Goal: Task Accomplishment & Management: Use online tool/utility

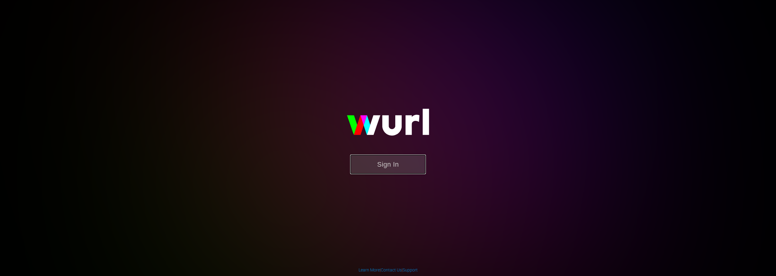
click at [395, 167] on button "Sign In" at bounding box center [388, 165] width 76 height 20
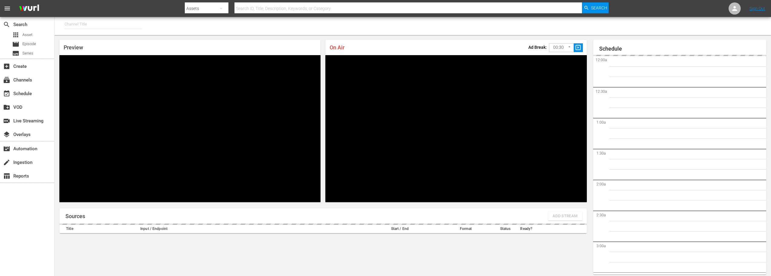
type input "FIFA+ English Global (1781)"
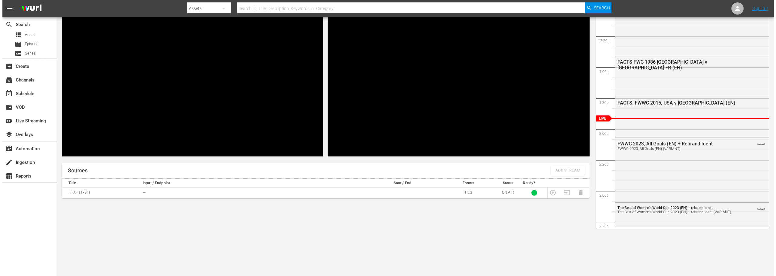
scroll to position [57, 0]
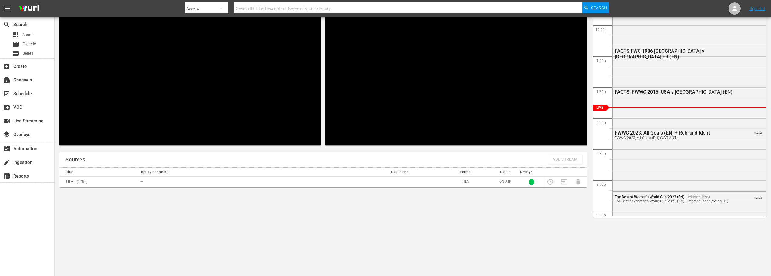
click at [562, 160] on span "Add Stream" at bounding box center [565, 159] width 25 height 7
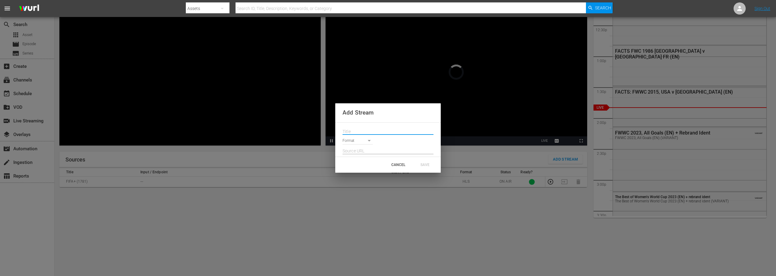
click at [370, 132] on input "text" at bounding box center [387, 131] width 91 height 9
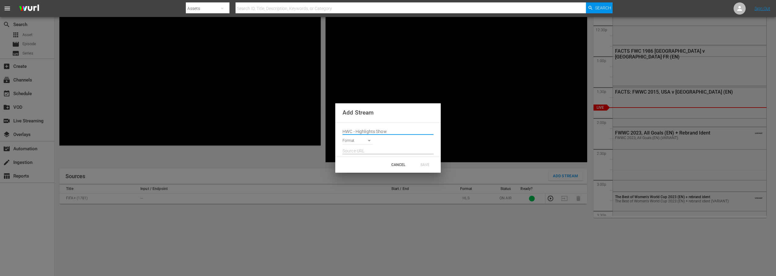
type input "HWC - Highlights Show"
click at [361, 145] on div at bounding box center [387, 150] width 91 height 10
click at [363, 139] on body "menu Search By Assets Search ID, Title, Description, Keywords, or Category Sear…" at bounding box center [388, 81] width 776 height 276
click at [366, 142] on li "HLS" at bounding box center [360, 141] width 36 height 10
type input "HLS"
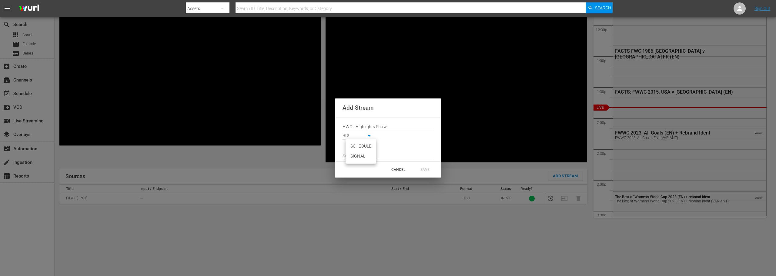
click at [371, 145] on body "menu Search By Assets Search ID, Title, Description, Keywords, or Category Sear…" at bounding box center [388, 81] width 776 height 276
click at [384, 145] on div at bounding box center [388, 138] width 776 height 276
click at [371, 144] on body "menu Search By Assets Search ID, Title, Description, Keywords, or Category Sear…" at bounding box center [388, 81] width 776 height 276
click at [367, 157] on li "SIGNAL" at bounding box center [360, 156] width 31 height 10
type input "SIGNAL"
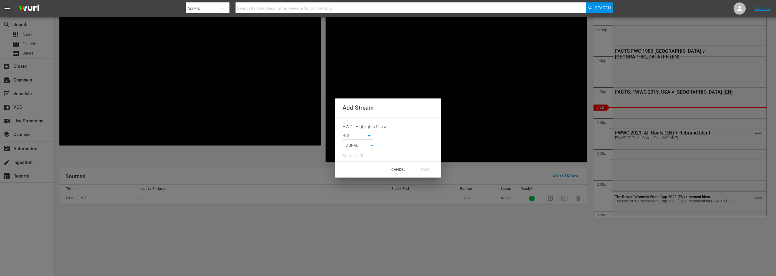
click at [374, 153] on input "text" at bounding box center [387, 156] width 91 height 9
paste input "[URL][DOMAIN_NAME]"
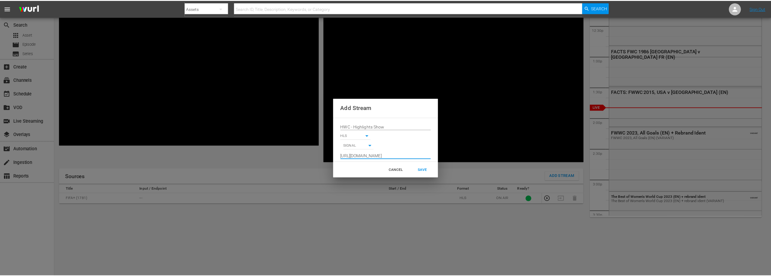
scroll to position [0, 0]
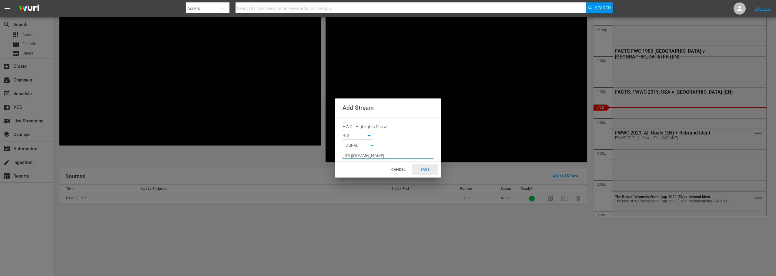
type input "[URL][DOMAIN_NAME]"
click at [423, 167] on div "SAVE" at bounding box center [425, 169] width 27 height 11
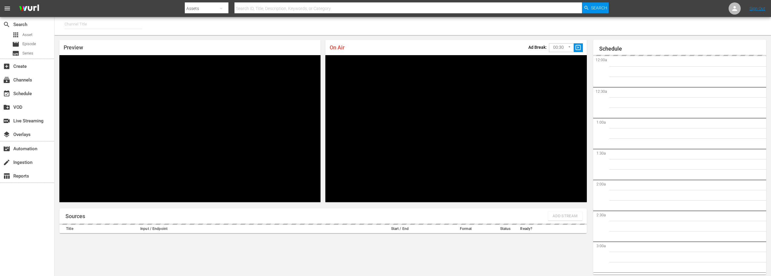
type input "FIFA+ [DEMOGRAPHIC_DATA] Local (1778)"
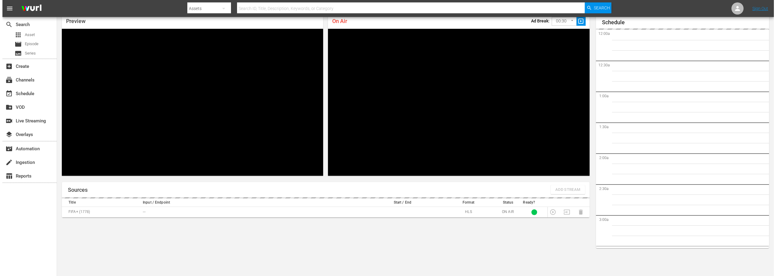
scroll to position [747, 0]
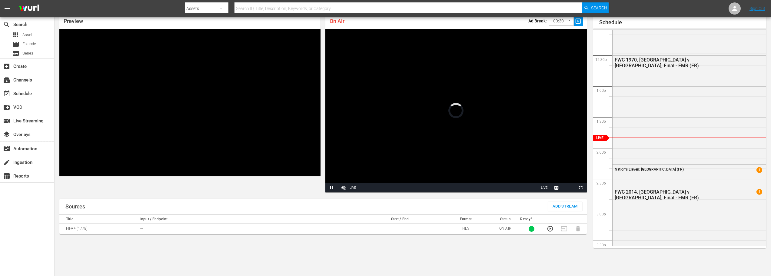
click at [564, 189] on button "Picture-in-Picture" at bounding box center [569, 187] width 12 height 9
click at [565, 206] on span "Add Stream" at bounding box center [565, 206] width 25 height 7
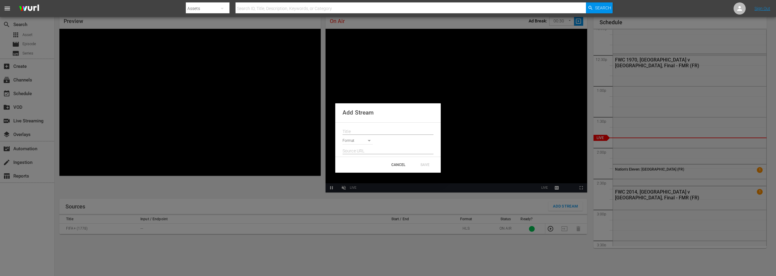
click at [382, 130] on input "text" at bounding box center [387, 131] width 91 height 9
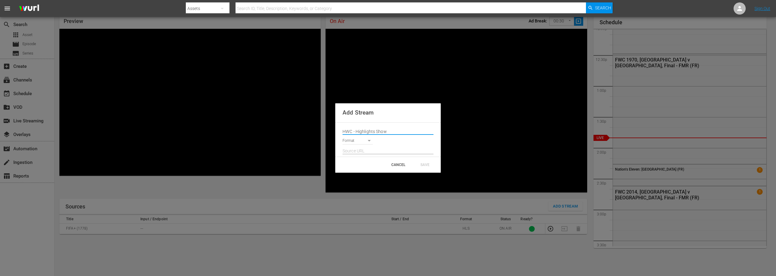
type input "HWC - Highlights Show"
click at [370, 141] on body "menu Search By Assets Search ID, Title, Description, Keywords, or Category Sear…" at bounding box center [388, 112] width 776 height 276
click at [358, 137] on li "HLS" at bounding box center [360, 141] width 36 height 10
type input "HLS"
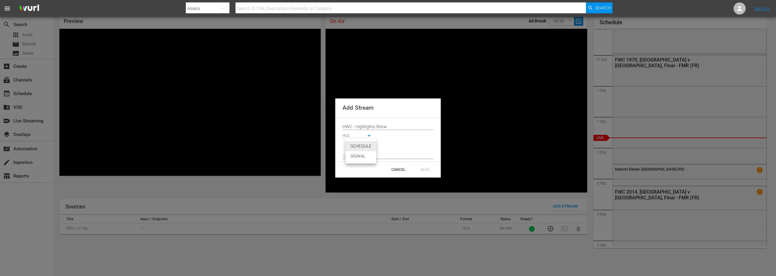
click at [361, 145] on body "menu Search By Assets Search ID, Title, Description, Keywords, or Category Sear…" at bounding box center [388, 112] width 776 height 276
click at [365, 156] on li "SIGNAL" at bounding box center [360, 156] width 31 height 10
type input "SIGNAL"
click at [365, 155] on input "text" at bounding box center [387, 156] width 91 height 9
paste input "[URL][DOMAIN_NAME]"
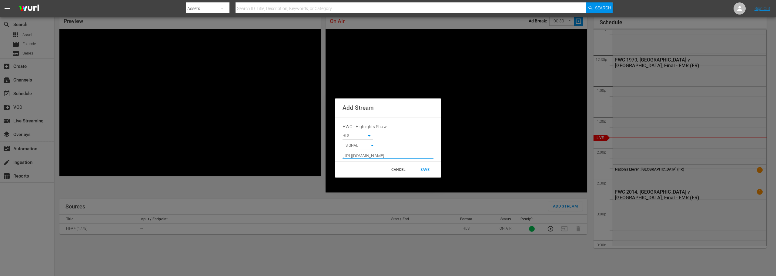
scroll to position [0, 62]
type input "[URL][DOMAIN_NAME]"
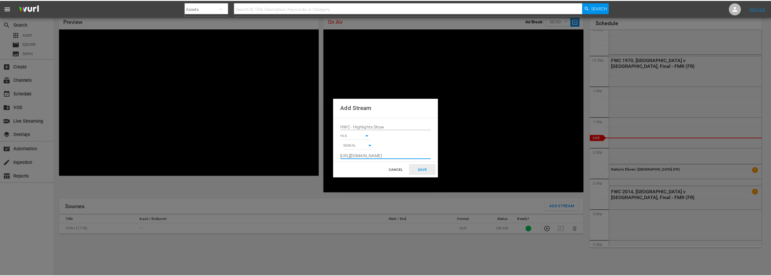
scroll to position [0, 0]
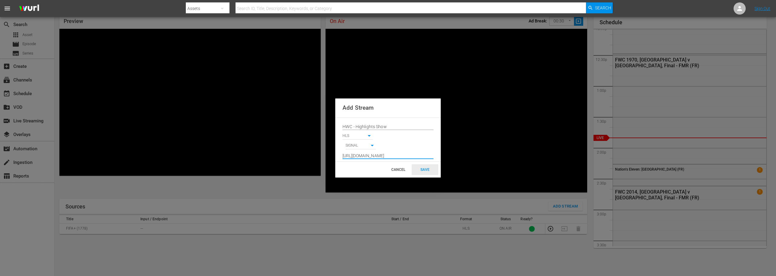
click at [424, 169] on div "SAVE" at bounding box center [425, 169] width 27 height 11
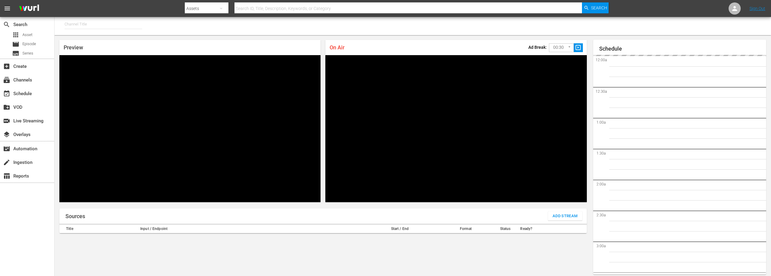
type input "FIFA+ German Local (1777)"
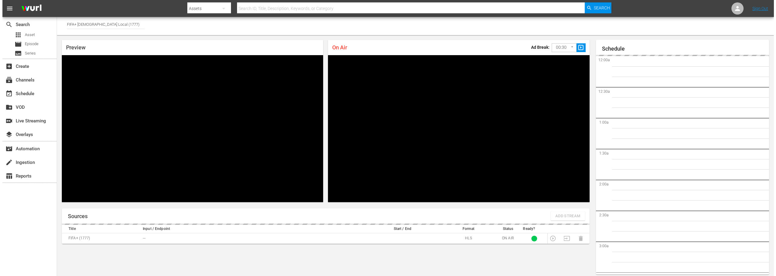
scroll to position [26, 0]
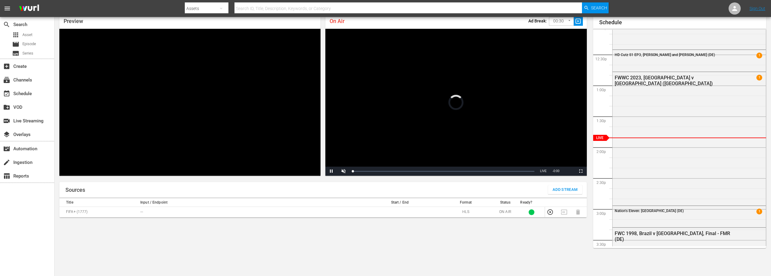
click at [558, 191] on span "Add Stream" at bounding box center [565, 189] width 25 height 7
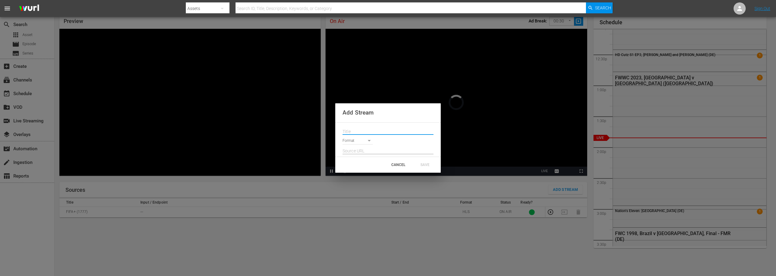
click at [373, 131] on input "text" at bounding box center [387, 131] width 91 height 9
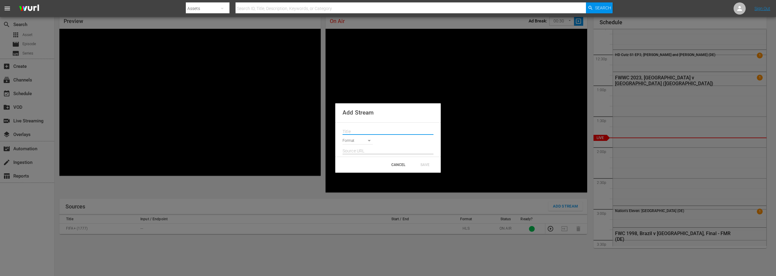
paste input "HWC - Highlights Show"
type input "HWC - Highlights Show"
click at [367, 139] on body "menu Search By Assets Search ID, Title, Description, Keywords, or Category Sear…" at bounding box center [388, 112] width 776 height 276
click at [354, 141] on li "HLS" at bounding box center [360, 141] width 36 height 10
type input "HLS"
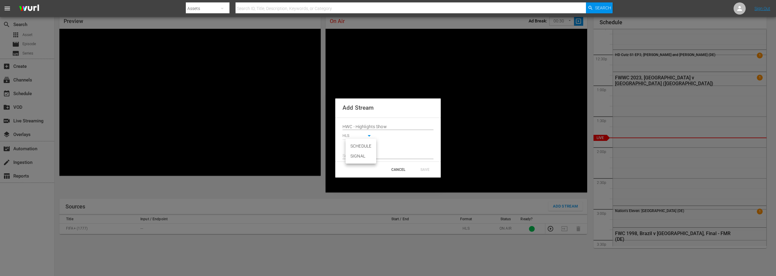
click at [359, 148] on body "menu Search By Assets Search ID, Title, Description, Keywords, or Category Sear…" at bounding box center [388, 112] width 776 height 276
click at [360, 158] on li "SIGNAL" at bounding box center [360, 156] width 31 height 10
type input "SIGNAL"
click at [361, 155] on input "text" at bounding box center [387, 156] width 91 height 9
paste input "[URL][DOMAIN_NAME]"
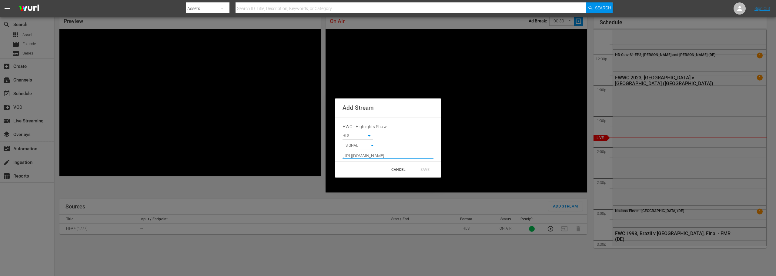
scroll to position [0, 62]
type input "[URL][DOMAIN_NAME]"
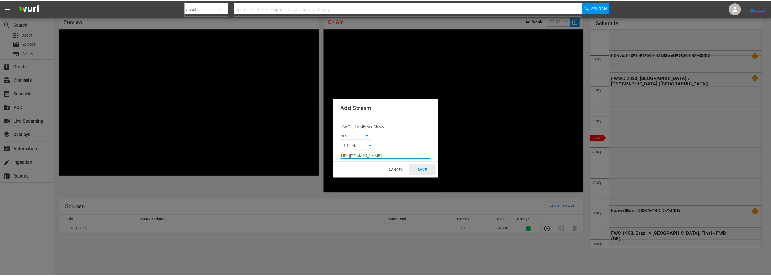
scroll to position [0, 0]
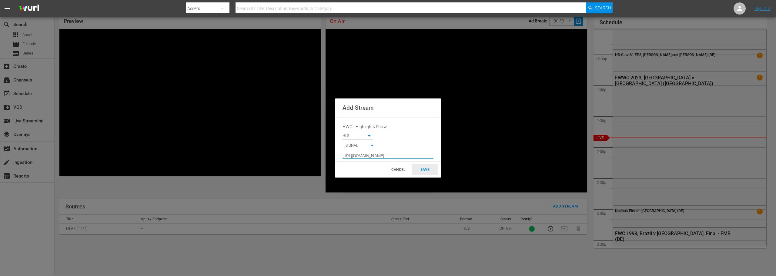
click at [427, 168] on div "SAVE" at bounding box center [425, 169] width 27 height 11
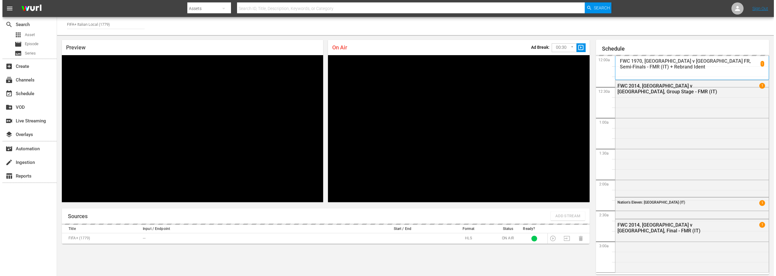
scroll to position [26, 0]
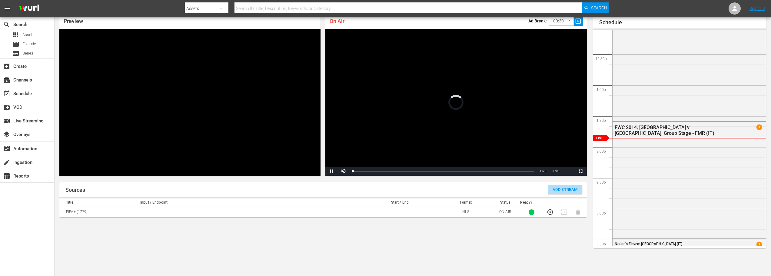
click at [563, 191] on span "Add Stream" at bounding box center [565, 189] width 25 height 7
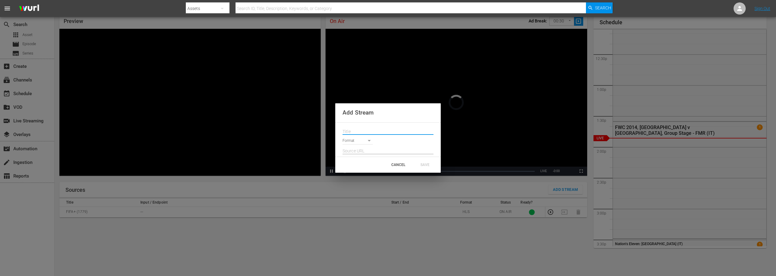
click at [362, 131] on input "text" at bounding box center [387, 131] width 91 height 9
paste input "HWC - Highlights Show"
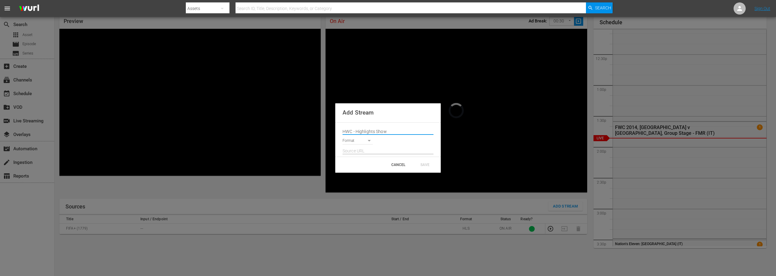
type input "HWC - Highlights Show"
click at [365, 141] on body "menu Search By Assets Search ID, Title, Description, Keywords, or Category Sear…" at bounding box center [388, 112] width 776 height 276
click at [357, 141] on li "HLS" at bounding box center [360, 141] width 36 height 10
type input "HLS"
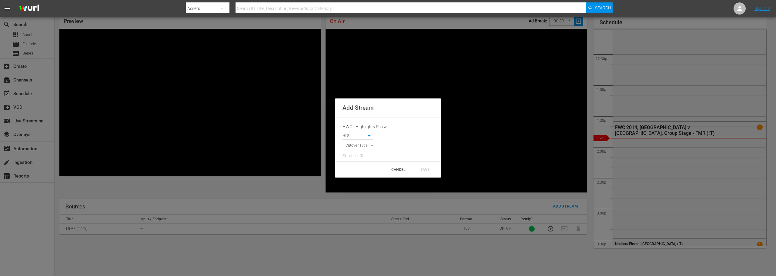
click at [361, 147] on body "menu Search By Assets Search ID, Title, Description, Keywords, or Category Sear…" at bounding box center [388, 112] width 776 height 276
click at [361, 156] on li "SIGNAL" at bounding box center [360, 156] width 31 height 10
type input "SIGNAL"
click at [361, 156] on input "text" at bounding box center [387, 156] width 91 height 9
paste input "[URL][DOMAIN_NAME]"
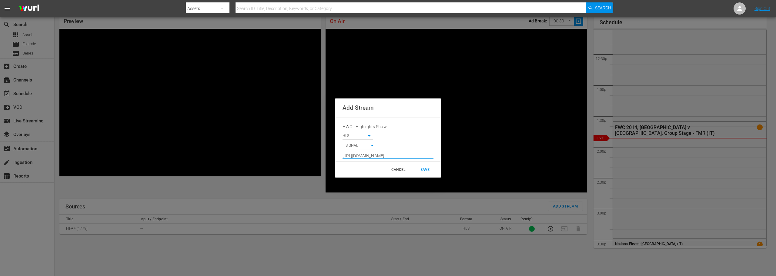
scroll to position [0, 62]
type input "[URL][DOMAIN_NAME]"
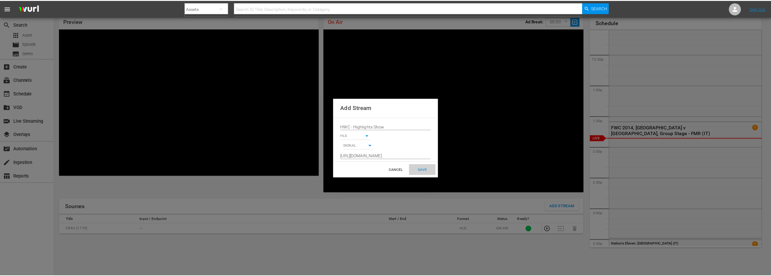
scroll to position [0, 0]
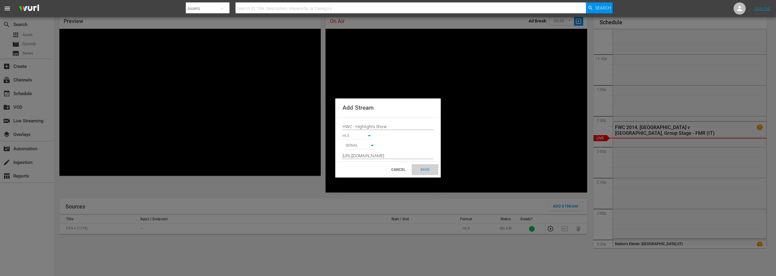
click at [423, 166] on div "SAVE" at bounding box center [425, 169] width 27 height 11
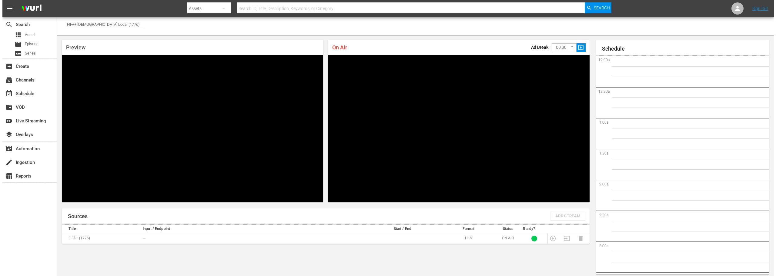
scroll to position [26, 0]
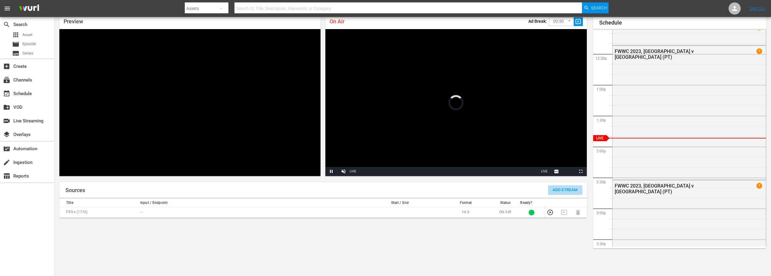
click at [560, 189] on span "Add Stream" at bounding box center [565, 190] width 25 height 7
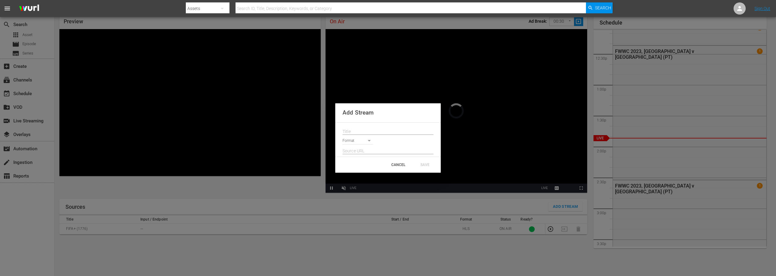
click at [352, 132] on input "text" at bounding box center [387, 131] width 91 height 9
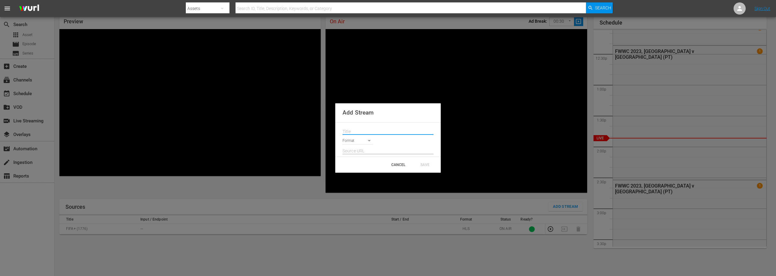
paste input "HWC - Highlights Show"
type input "HWC - Highlights Show"
click at [368, 139] on body "menu Search By Assets Search ID, Title, Description, Keywords, or Category Sear…" at bounding box center [388, 112] width 776 height 276
click at [357, 140] on li "HLS" at bounding box center [360, 141] width 36 height 10
type input "HLS"
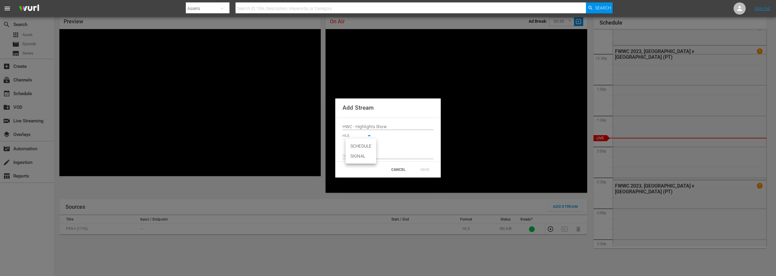
click at [366, 145] on body "menu Search By Assets Search ID, Title, Description, Keywords, or Category Sear…" at bounding box center [388, 112] width 776 height 276
click at [363, 156] on li "SIGNAL" at bounding box center [360, 156] width 31 height 10
type input "SIGNAL"
click at [363, 155] on input "text" at bounding box center [387, 156] width 91 height 9
paste input "[URL][DOMAIN_NAME]"
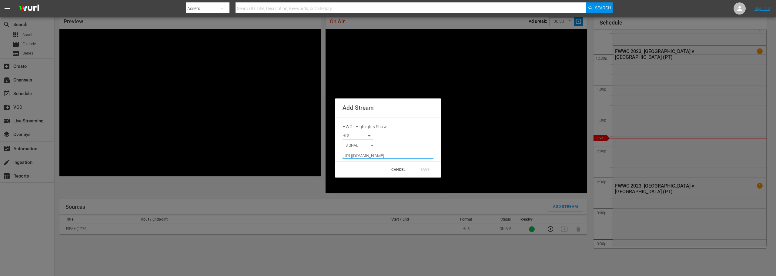
scroll to position [0, 62]
type input "[URL][DOMAIN_NAME]"
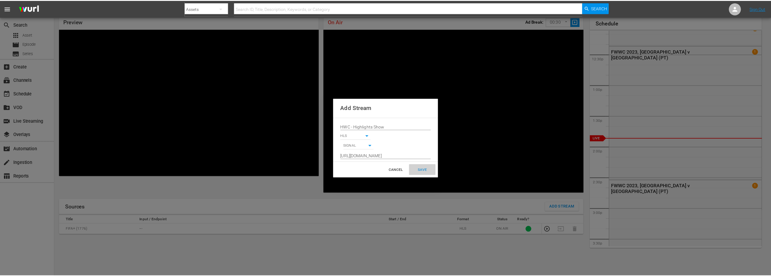
scroll to position [0, 0]
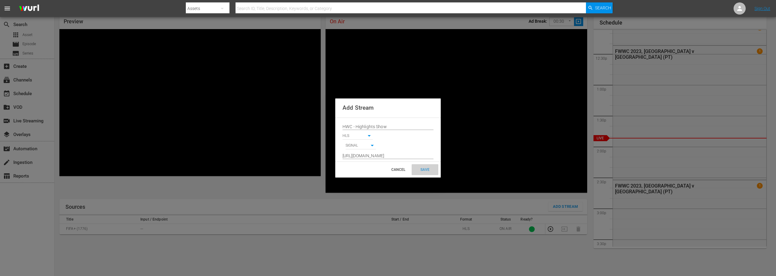
click at [423, 168] on div "SAVE" at bounding box center [425, 169] width 27 height 11
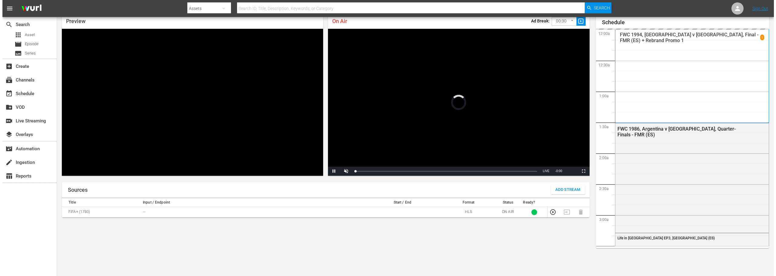
scroll to position [749, 0]
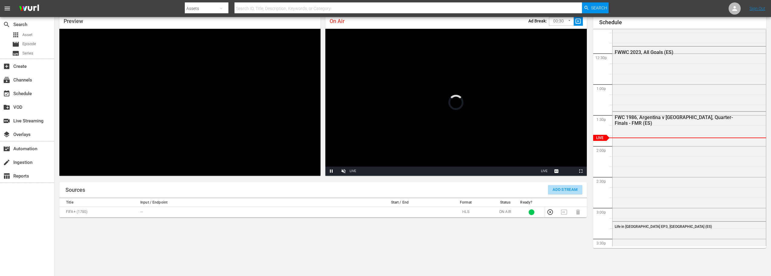
click at [568, 193] on span "Add Stream" at bounding box center [565, 189] width 25 height 7
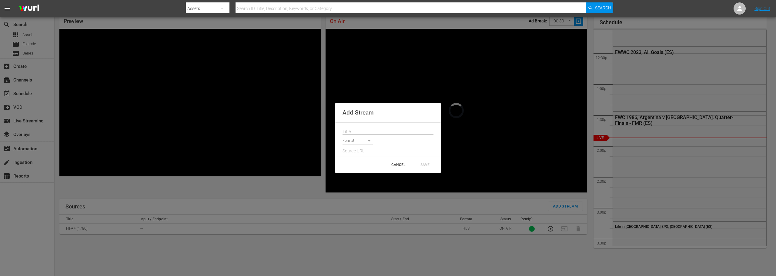
click at [372, 129] on input "text" at bounding box center [387, 131] width 91 height 9
paste input "HWC - Highlights Show"
type input "HWC - Highlights Show"
click at [360, 139] on body "menu Search By Assets Search ID, Title, Description, Keywords, or Category Sear…" at bounding box center [388, 112] width 776 height 276
click at [364, 170] on li "SRT Listener" at bounding box center [360, 171] width 36 height 10
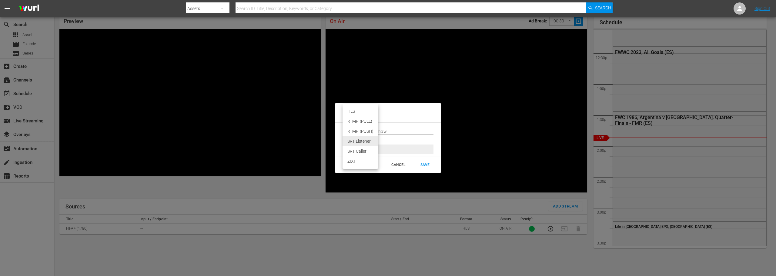
click at [365, 139] on body "menu Search By Assets Search ID, Title, Description, Keywords, or Category Sear…" at bounding box center [388, 112] width 776 height 276
click at [357, 112] on li "HLS" at bounding box center [360, 111] width 36 height 10
type input "HLS"
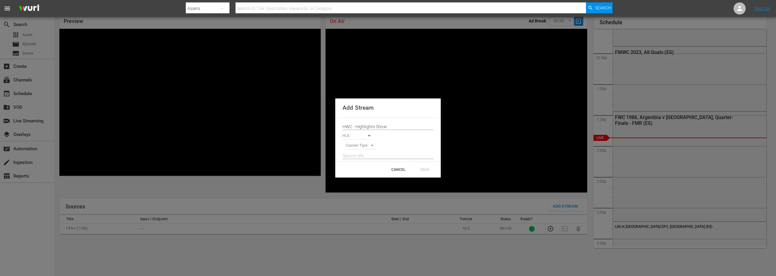
click at [363, 147] on body "menu Search By Assets Search ID, Title, Description, Keywords, or Category Sear…" at bounding box center [388, 112] width 776 height 276
click at [365, 155] on li "SIGNAL" at bounding box center [360, 156] width 31 height 10
type input "SIGNAL"
click at [365, 155] on input "text" at bounding box center [387, 156] width 91 height 9
paste input "HWC - Highlights Show"
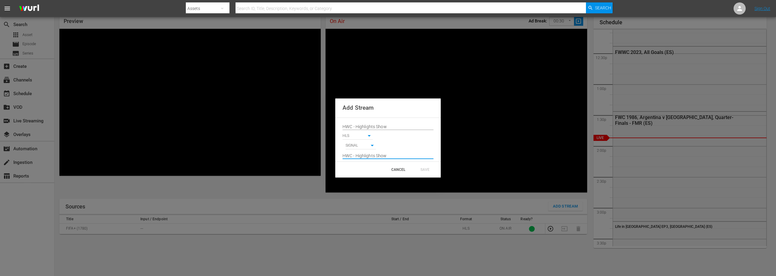
click at [371, 156] on input "HWC - Highlights Show" at bounding box center [387, 156] width 91 height 9
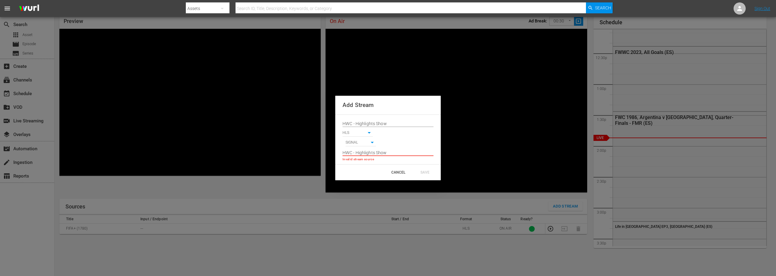
click at [395, 153] on input "HWC - Highlights Show" at bounding box center [387, 152] width 91 height 9
paste input "[URL][DOMAIN_NAME]"
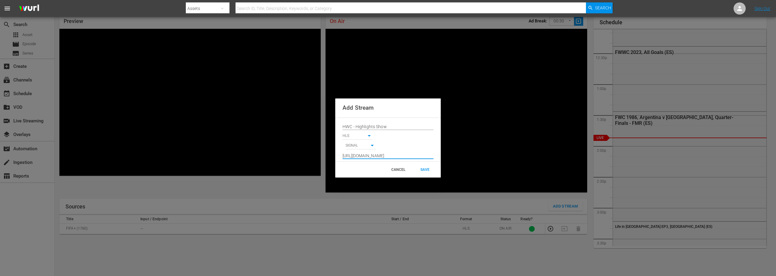
scroll to position [0, 62]
type input "[URL][DOMAIN_NAME]"
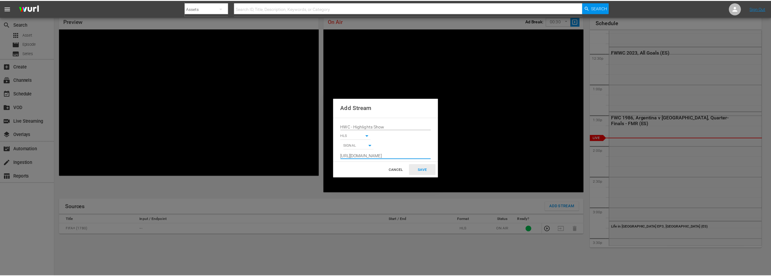
scroll to position [0, 0]
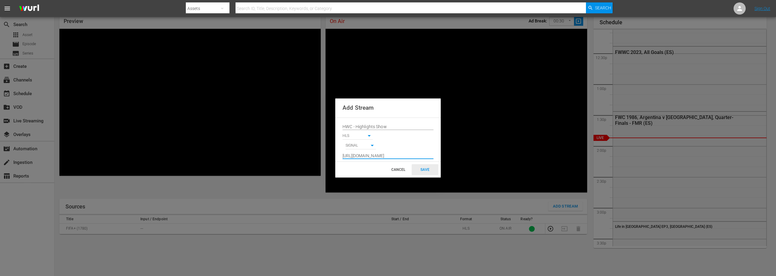
click at [424, 168] on div "SAVE" at bounding box center [425, 169] width 27 height 11
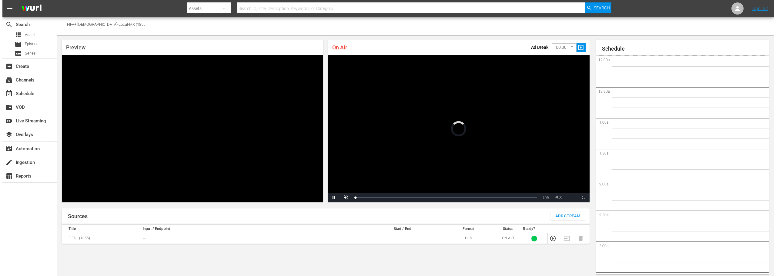
scroll to position [750, 0]
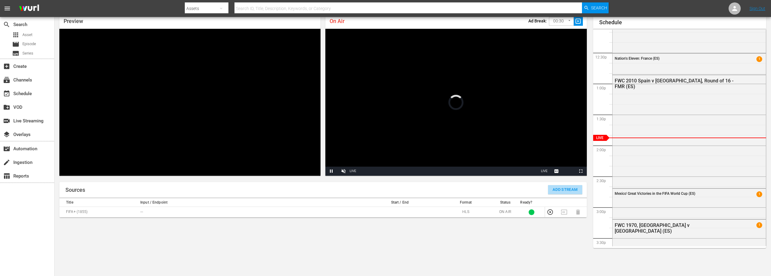
click at [566, 186] on span "Add Stream" at bounding box center [565, 189] width 25 height 7
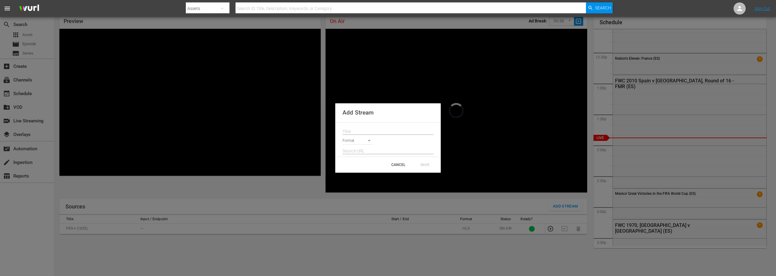
click at [388, 131] on input "text" at bounding box center [387, 131] width 91 height 9
paste input "HWC - Highlights Show"
type input "HWC - Highlights Show"
click at [363, 138] on body "menu Search By Assets Search ID, Title, Description, Keywords, or Category Sear…" at bounding box center [388, 112] width 776 height 276
click at [355, 142] on li "HLS" at bounding box center [360, 141] width 36 height 10
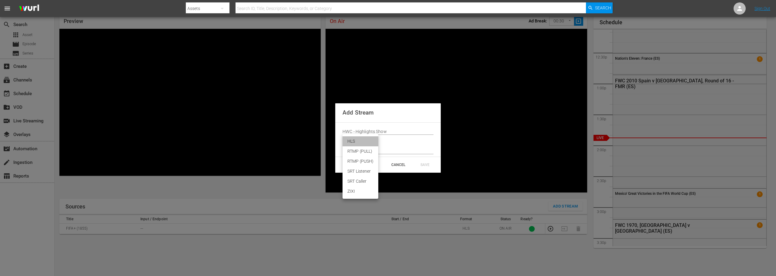
type input "HLS"
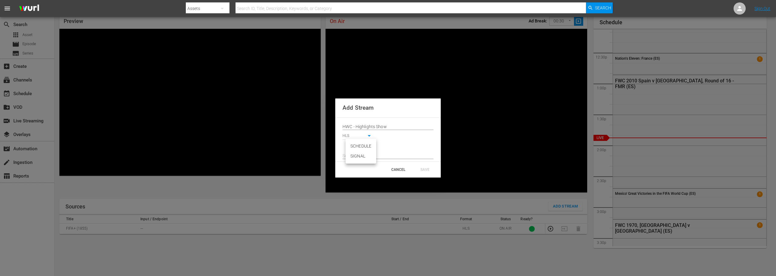
click at [359, 145] on body "menu Search By Assets Search ID, Title, Description, Keywords, or Category Sear…" at bounding box center [388, 112] width 776 height 276
click at [359, 155] on li "SIGNAL" at bounding box center [360, 156] width 31 height 10
type input "SIGNAL"
click at [364, 155] on input "text" at bounding box center [387, 156] width 91 height 9
paste input "[URL][DOMAIN_NAME]"
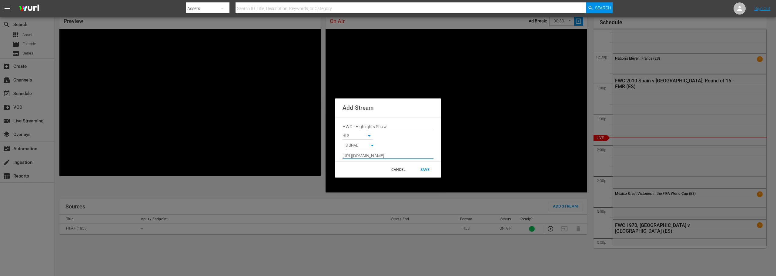
scroll to position [0, 62]
type input "[URL][DOMAIN_NAME]"
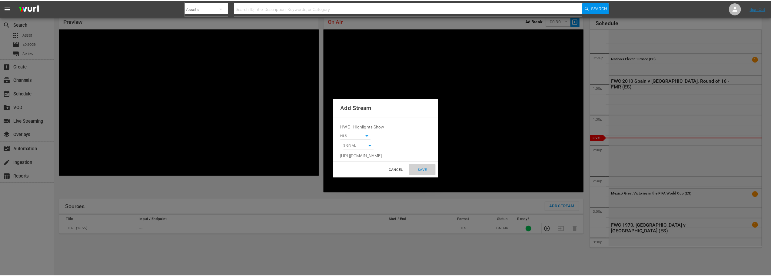
scroll to position [0, 0]
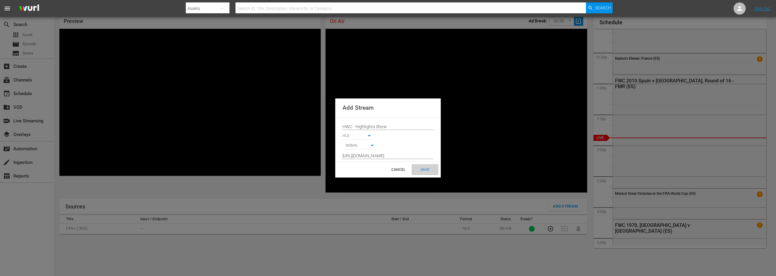
click at [427, 167] on div "SAVE" at bounding box center [425, 169] width 27 height 11
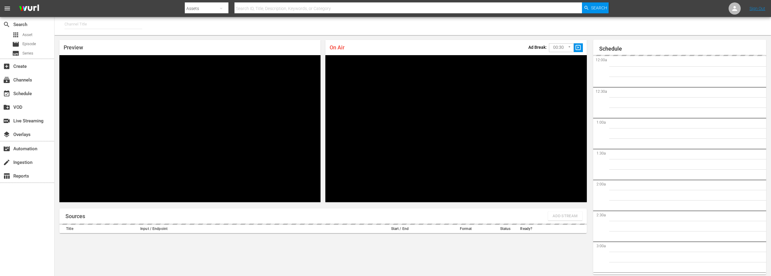
type input "FIFA+ English-Local-US (1854)"
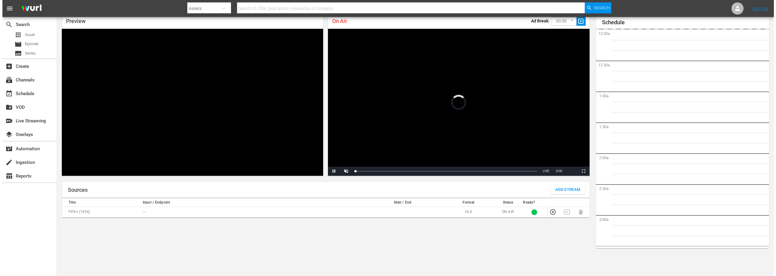
scroll to position [317, 0]
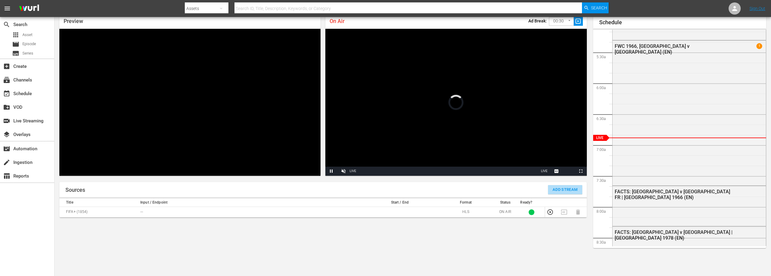
click at [562, 189] on span "Add Stream" at bounding box center [565, 189] width 25 height 7
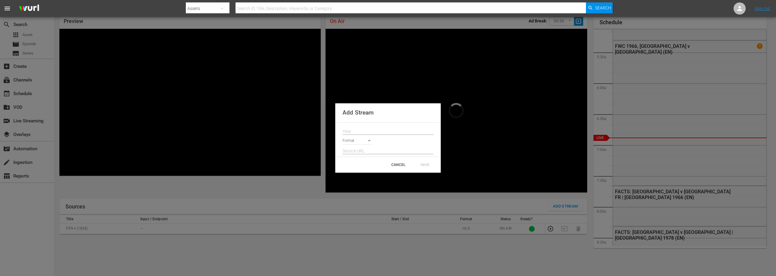
click at [373, 129] on input "text" at bounding box center [387, 131] width 91 height 9
paste input "HWC - Highlights Show"
type input "HWC - Highlights Show"
click at [356, 142] on body "menu Search By Assets Search ID, Title, Description, Keywords, or Category Sear…" at bounding box center [388, 112] width 776 height 276
click at [355, 141] on li "HLS" at bounding box center [360, 141] width 36 height 10
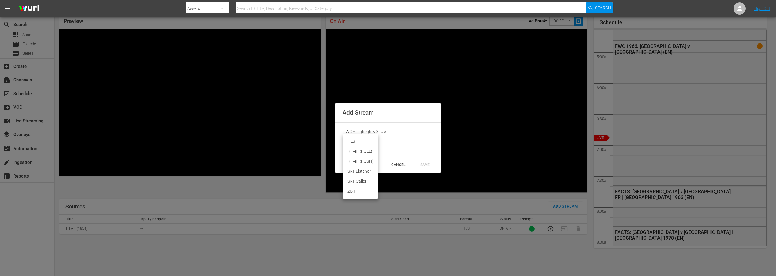
type input "HLS"
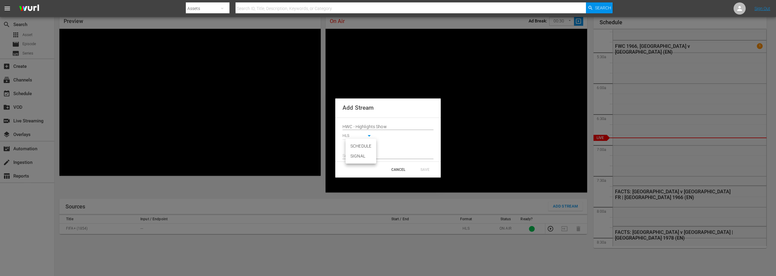
click at [365, 147] on body "menu Search By Assets Search ID, Title, Description, Keywords, or Category Sear…" at bounding box center [388, 112] width 776 height 276
click at [365, 155] on li "SIGNAL" at bounding box center [360, 156] width 31 height 10
type input "SIGNAL"
click at [370, 154] on input "text" at bounding box center [387, 156] width 91 height 9
paste input "[URL][DOMAIN_NAME]"
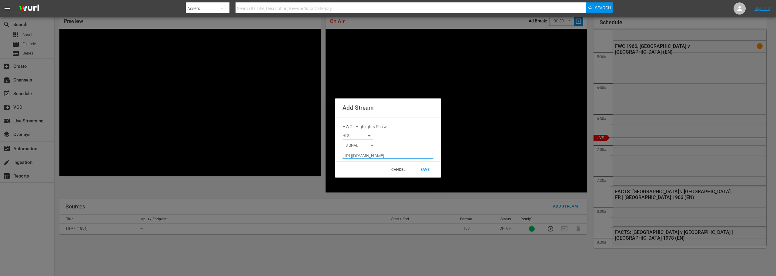
scroll to position [0, 62]
type input "[URL][DOMAIN_NAME]"
drag, startPoint x: 430, startPoint y: 168, endPoint x: 451, endPoint y: 172, distance: 21.3
click at [430, 168] on div "SAVE" at bounding box center [425, 169] width 27 height 11
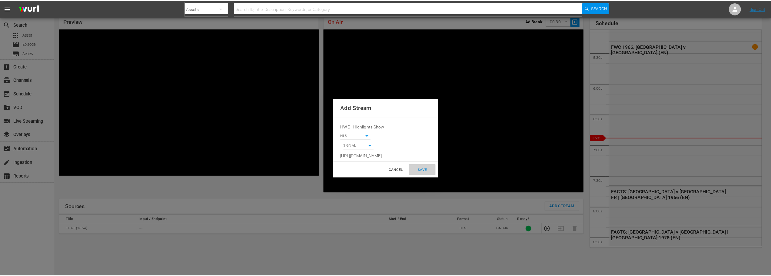
scroll to position [0, 0]
